Goal: Complete application form: Complete application form

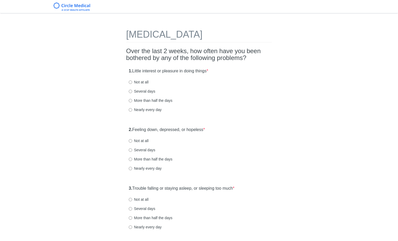
click at [148, 89] on label "Several days" at bounding box center [142, 91] width 27 height 5
click at [132, 90] on input "Several days" at bounding box center [130, 91] width 3 height 3
radio input "true"
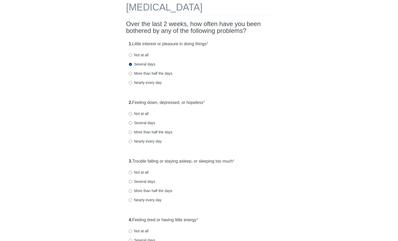
scroll to position [33, 0]
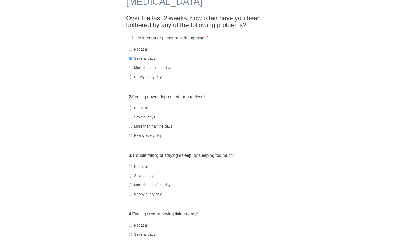
click at [148, 118] on label "Several days" at bounding box center [142, 116] width 27 height 5
click at [132, 118] on input "Several days" at bounding box center [130, 116] width 3 height 3
radio input "true"
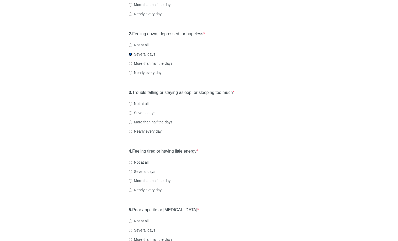
scroll to position [97, 0]
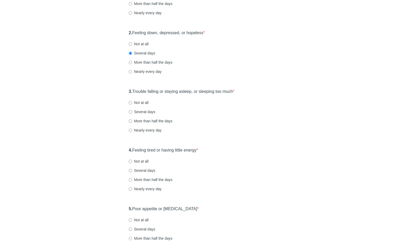
click at [139, 103] on label "Not at all" at bounding box center [139, 102] width 20 height 5
click at [132, 103] on input "Not at all" at bounding box center [130, 102] width 3 height 3
radio input "true"
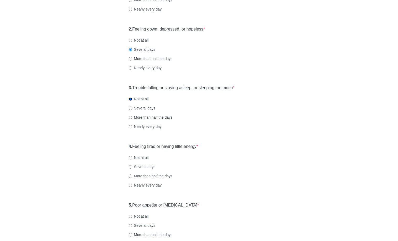
scroll to position [105, 0]
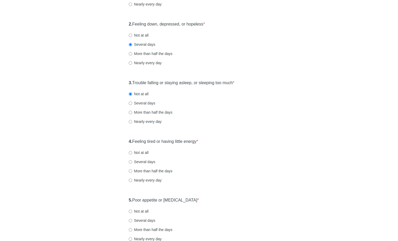
click at [144, 103] on label "Several days" at bounding box center [142, 102] width 27 height 5
click at [132, 103] on input "Several days" at bounding box center [130, 102] width 3 height 3
radio input "true"
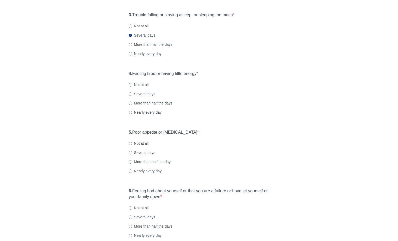
scroll to position [178, 0]
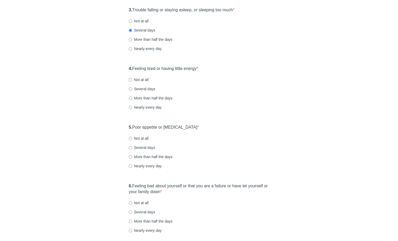
click at [148, 109] on label "Nearly every day" at bounding box center [145, 107] width 33 height 5
click at [132, 109] on input "Nearly every day" at bounding box center [130, 107] width 3 height 3
radio input "true"
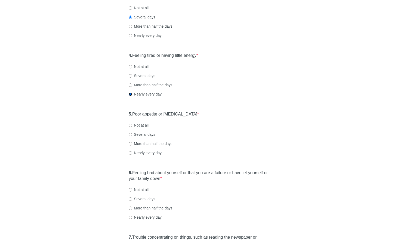
scroll to position [217, 0]
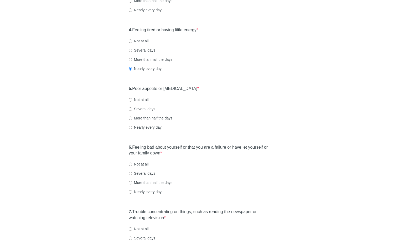
click at [142, 110] on label "Several days" at bounding box center [142, 108] width 27 height 5
click at [132, 110] on input "Several days" at bounding box center [130, 108] width 3 height 3
radio input "true"
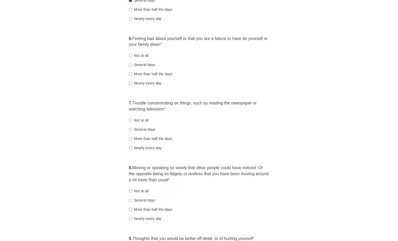
scroll to position [331, 0]
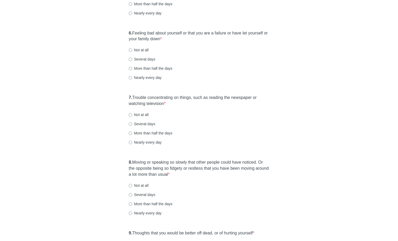
click at [152, 58] on label "Several days" at bounding box center [142, 59] width 27 height 5
click at [132, 58] on input "Several days" at bounding box center [130, 59] width 3 height 3
radio input "true"
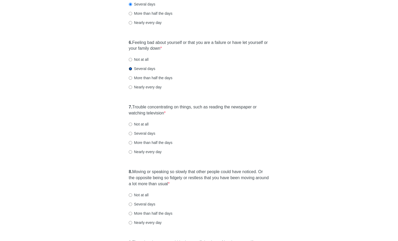
scroll to position [352, 0]
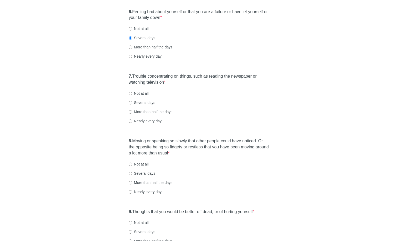
click at [152, 120] on label "Nearly every day" at bounding box center [145, 120] width 33 height 5
click at [132, 120] on input "Nearly every day" at bounding box center [130, 120] width 3 height 3
radio input "true"
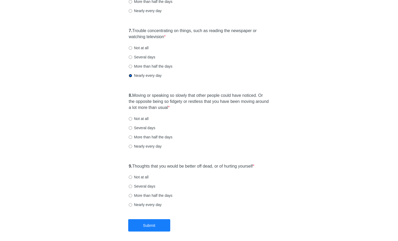
scroll to position [401, 0]
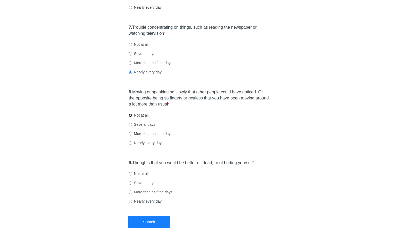
click at [131, 115] on input "Not at all" at bounding box center [130, 115] width 3 height 3
radio input "true"
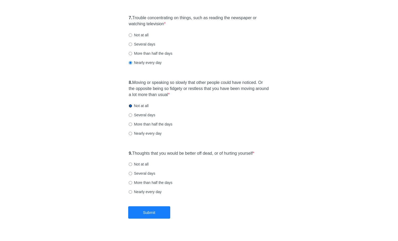
scroll to position [420, 0]
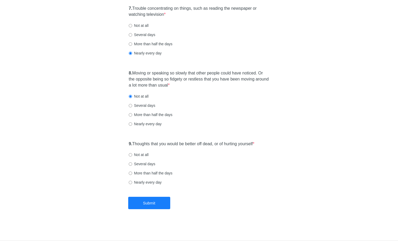
click at [140, 155] on label "Not at all" at bounding box center [139, 154] width 20 height 5
click at [132, 155] on input "Not at all" at bounding box center [130, 154] width 3 height 3
radio input "true"
click at [146, 205] on button "Submit" at bounding box center [149, 203] width 42 height 12
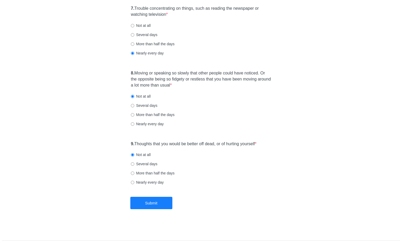
scroll to position [0, 0]
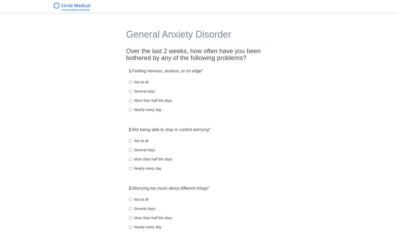
click at [144, 83] on label "Not at all" at bounding box center [139, 81] width 20 height 5
click at [132, 83] on input "Not at all" at bounding box center [130, 81] width 3 height 3
radio input "true"
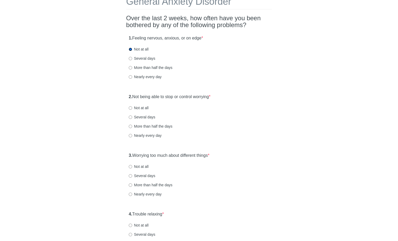
scroll to position [61, 0]
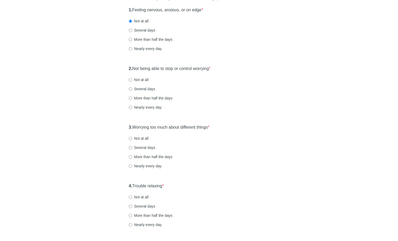
click at [138, 83] on div "2. Not being able to stop or control worrying * Not at all Several days More th…" at bounding box center [199, 90] width 146 height 55
click at [139, 80] on label "Not at all" at bounding box center [139, 79] width 20 height 5
click at [132, 80] on input "Not at all" at bounding box center [130, 79] width 3 height 3
radio input "true"
click at [140, 145] on label "Several days" at bounding box center [142, 147] width 27 height 5
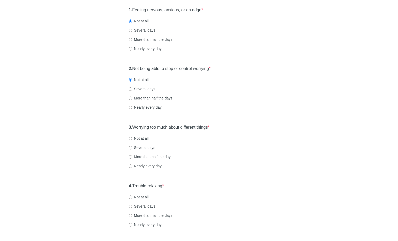
click at [132, 146] on input "Several days" at bounding box center [130, 147] width 3 height 3
radio input "true"
click at [140, 166] on label "Nearly every day" at bounding box center [145, 165] width 33 height 5
click at [132, 166] on input "Nearly every day" at bounding box center [130, 165] width 3 height 3
radio input "true"
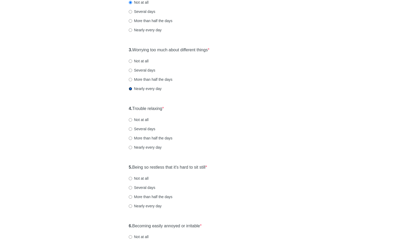
scroll to position [160, 0]
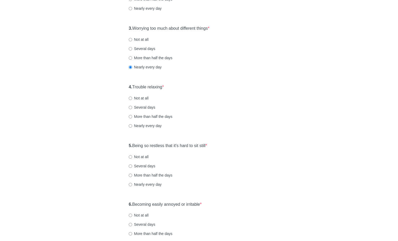
click at [137, 108] on label "Several days" at bounding box center [142, 107] width 27 height 5
click at [132, 108] on input "Several days" at bounding box center [130, 107] width 3 height 3
radio input "true"
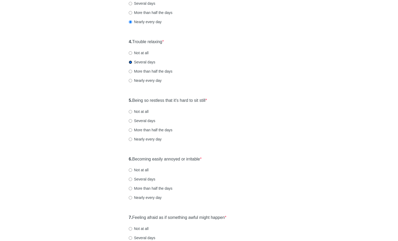
scroll to position [279, 0]
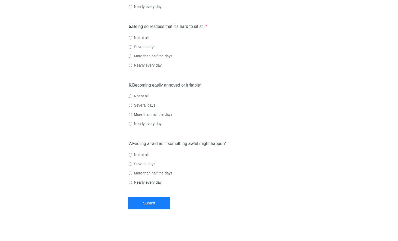
click at [142, 38] on label "Not at all" at bounding box center [139, 37] width 20 height 5
click at [132, 38] on input "Not at all" at bounding box center [130, 37] width 3 height 3
radio input "true"
click at [141, 49] on label "Several days" at bounding box center [142, 46] width 27 height 5
click at [132, 49] on input "Several days" at bounding box center [130, 46] width 3 height 3
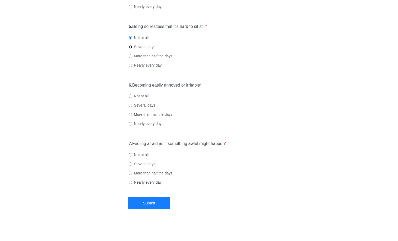
radio input "true"
click at [146, 103] on label "Several days" at bounding box center [142, 105] width 27 height 5
click at [132, 104] on input "Several days" at bounding box center [130, 105] width 3 height 3
radio input "true"
click at [150, 123] on label "Nearly every day" at bounding box center [145, 123] width 33 height 5
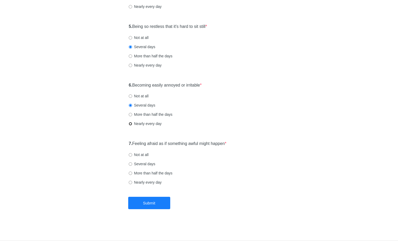
click at [132, 123] on input "Nearly every day" at bounding box center [130, 123] width 3 height 3
radio input "true"
click at [141, 154] on label "Not at all" at bounding box center [139, 154] width 20 height 5
click at [132, 154] on input "Not at all" at bounding box center [130, 154] width 3 height 3
radio input "true"
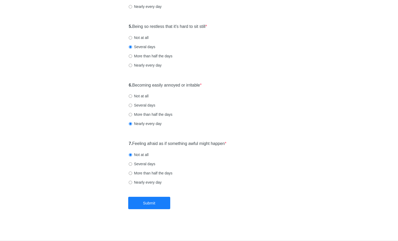
click at [141, 162] on label "Several days" at bounding box center [142, 163] width 27 height 5
click at [132, 162] on input "Several days" at bounding box center [130, 163] width 3 height 3
radio input "true"
drag, startPoint x: 149, startPoint y: 202, endPoint x: 157, endPoint y: 191, distance: 13.4
click at [149, 202] on button "Submit" at bounding box center [149, 203] width 42 height 12
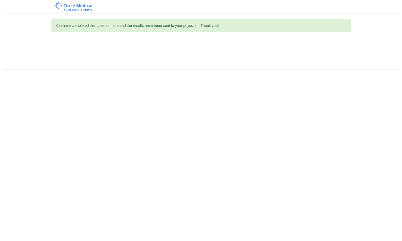
scroll to position [0, 0]
